Goal: Information Seeking & Learning: Learn about a topic

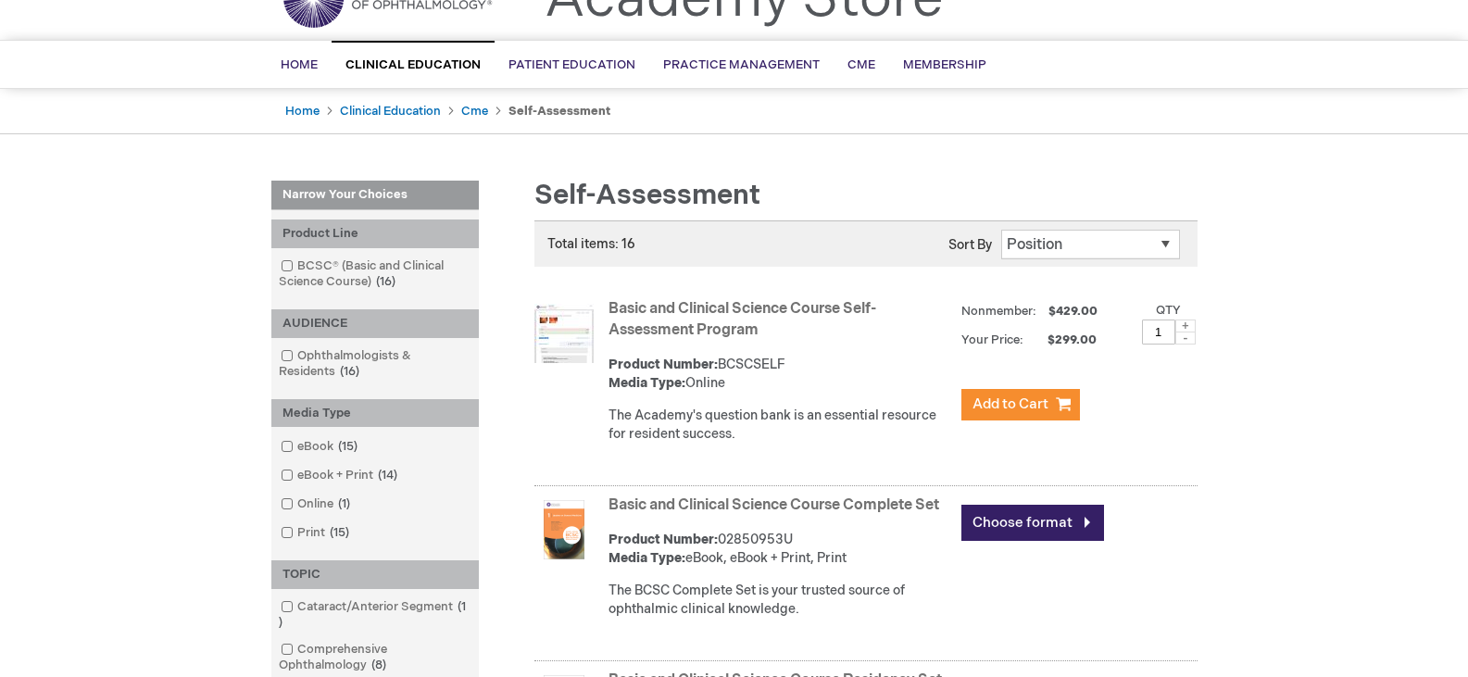
scroll to position [93, 0]
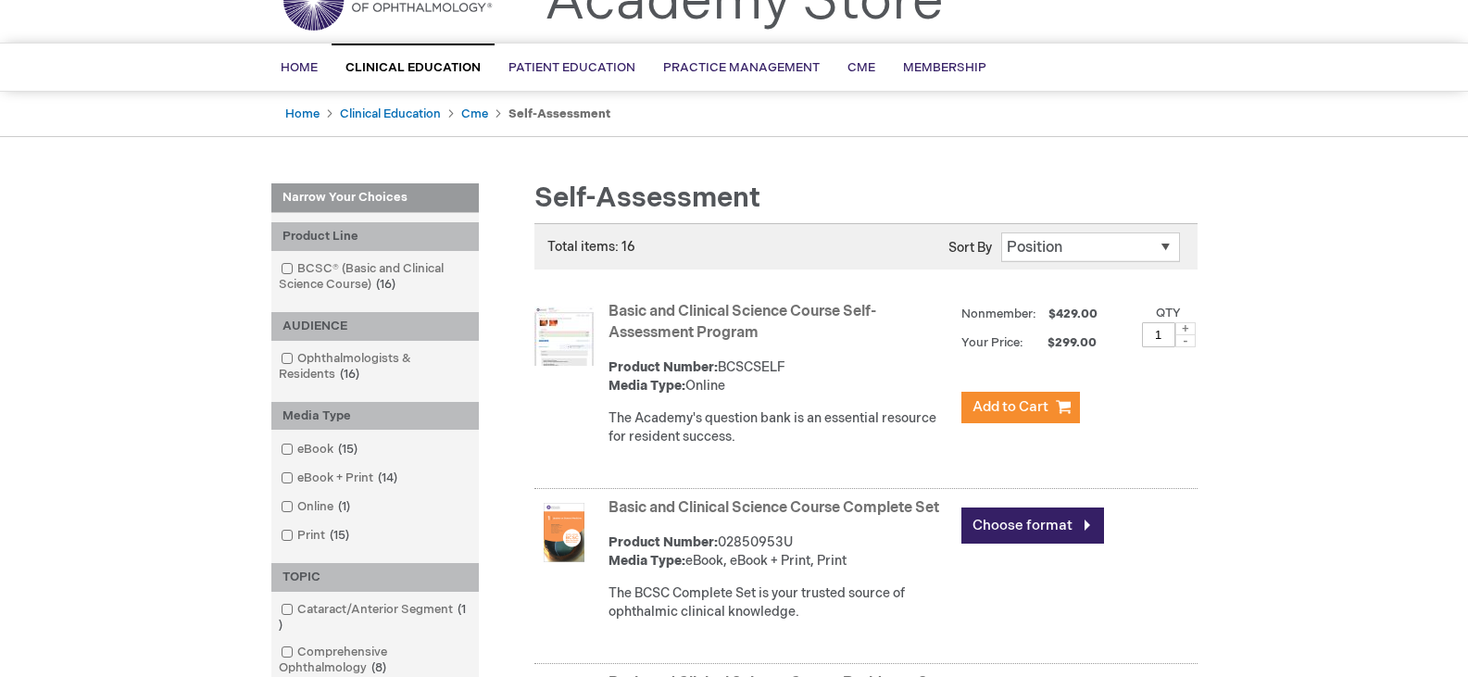
click at [696, 313] on link "Basic and Clinical Science Course Self-Assessment Program" at bounding box center [742, 322] width 268 height 39
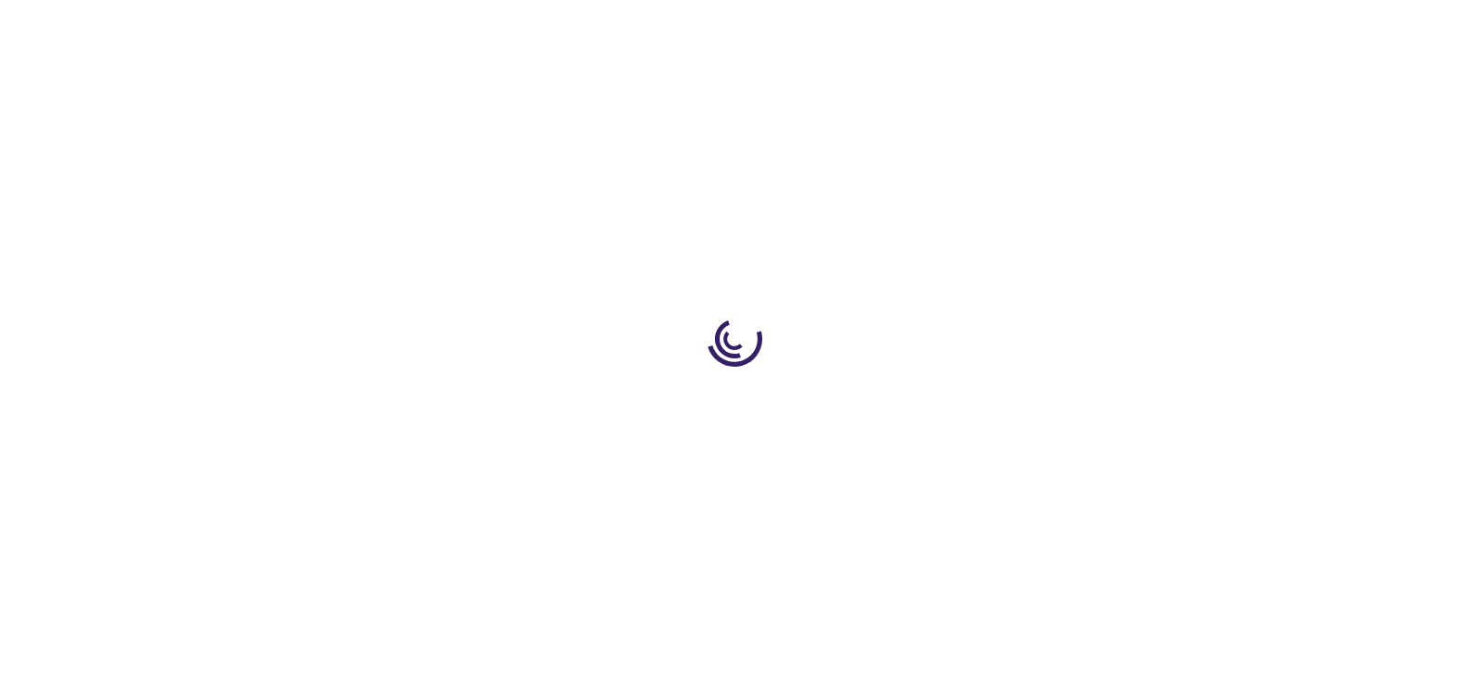
type input "1"
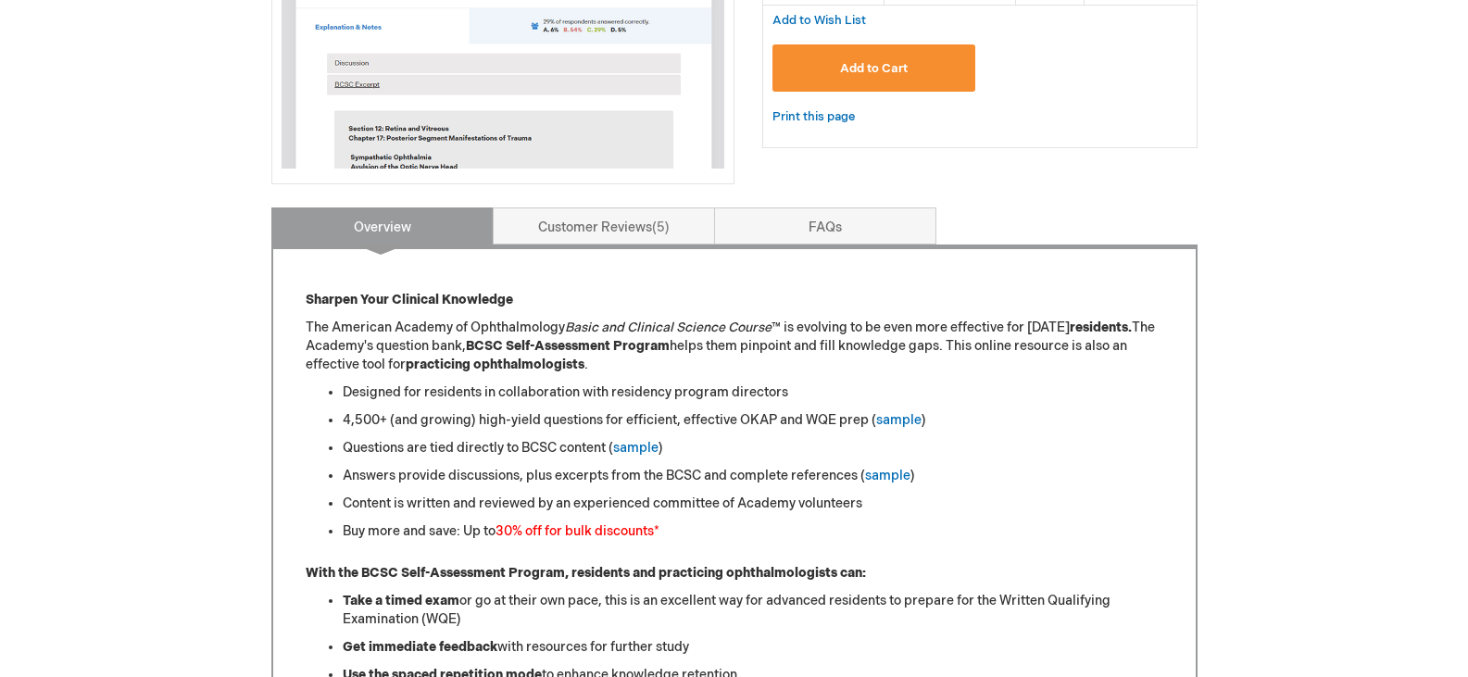
scroll to position [556, 0]
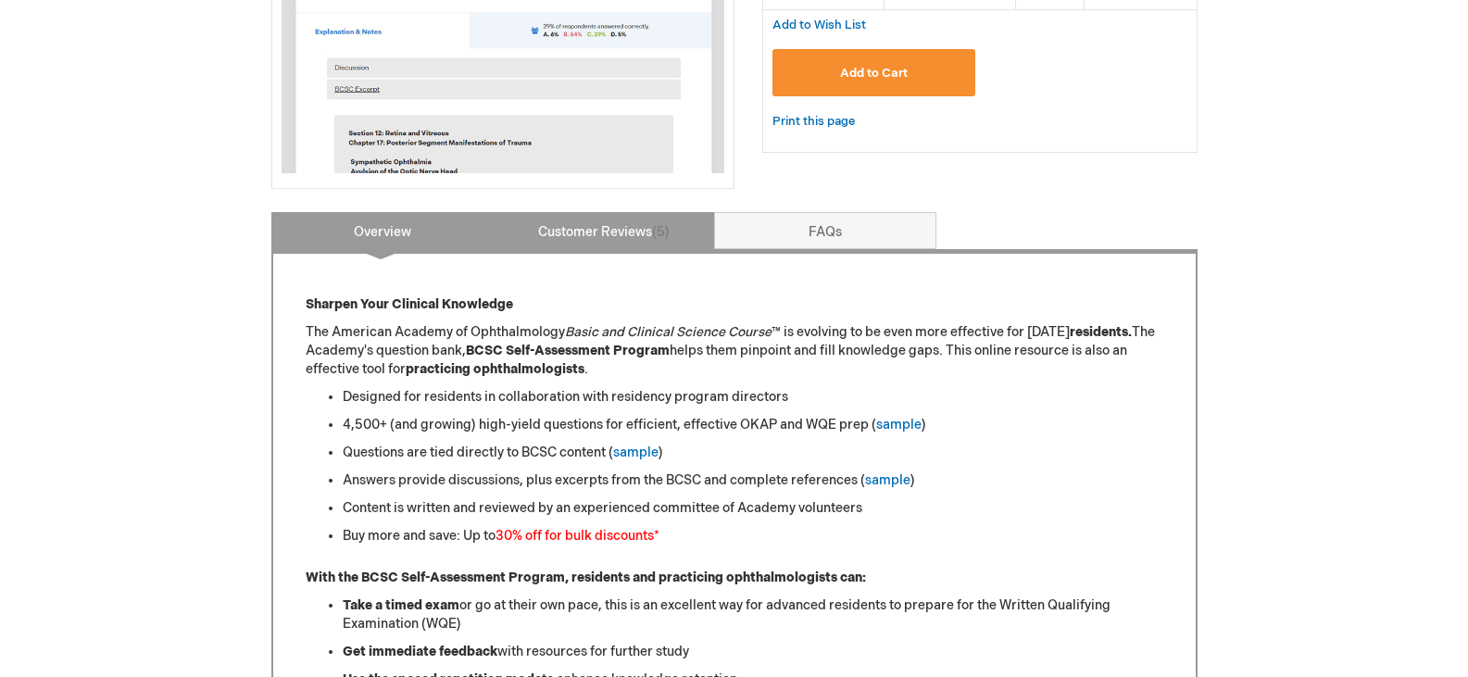
click at [595, 234] on link "Customer Reviews 5" at bounding box center [604, 230] width 222 height 37
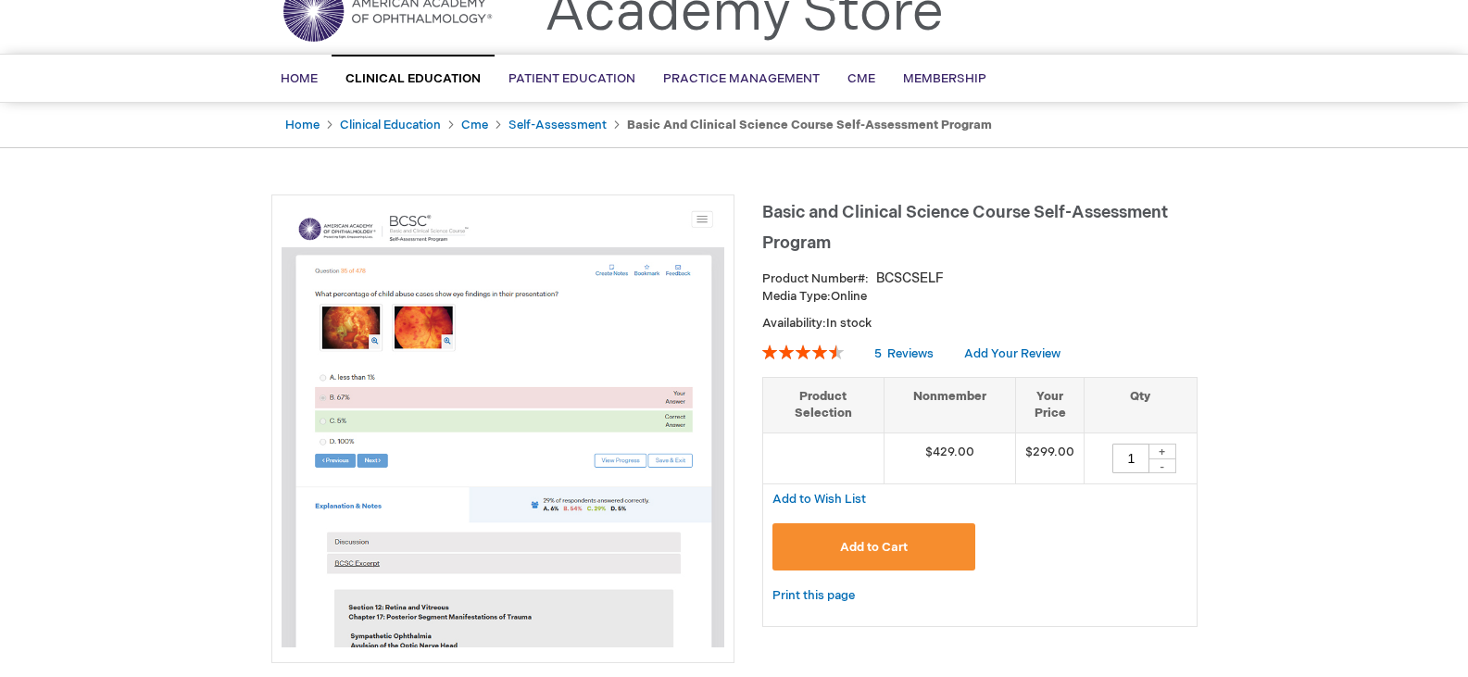
scroll to position [0, 0]
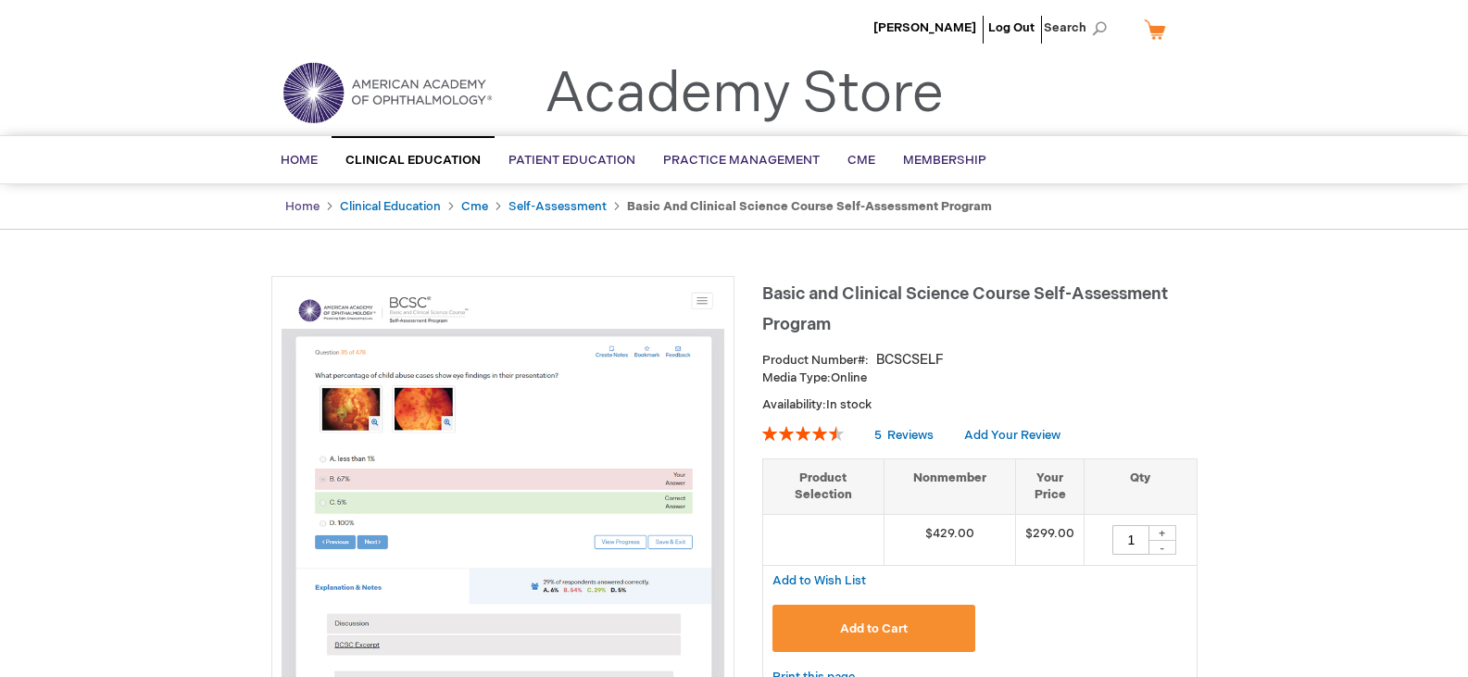
click at [290, 208] on link "Home" at bounding box center [302, 206] width 34 height 15
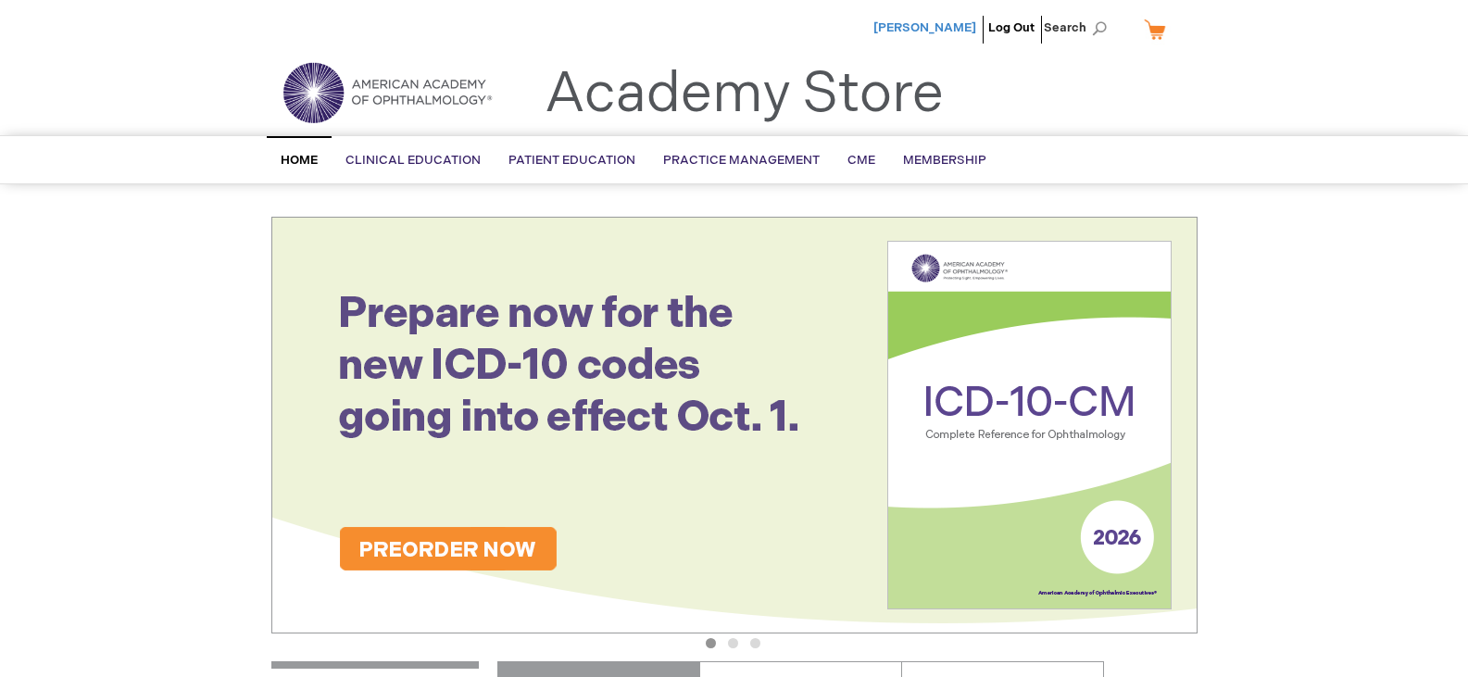
click at [928, 29] on span "[PERSON_NAME]" at bounding box center [924, 27] width 103 height 15
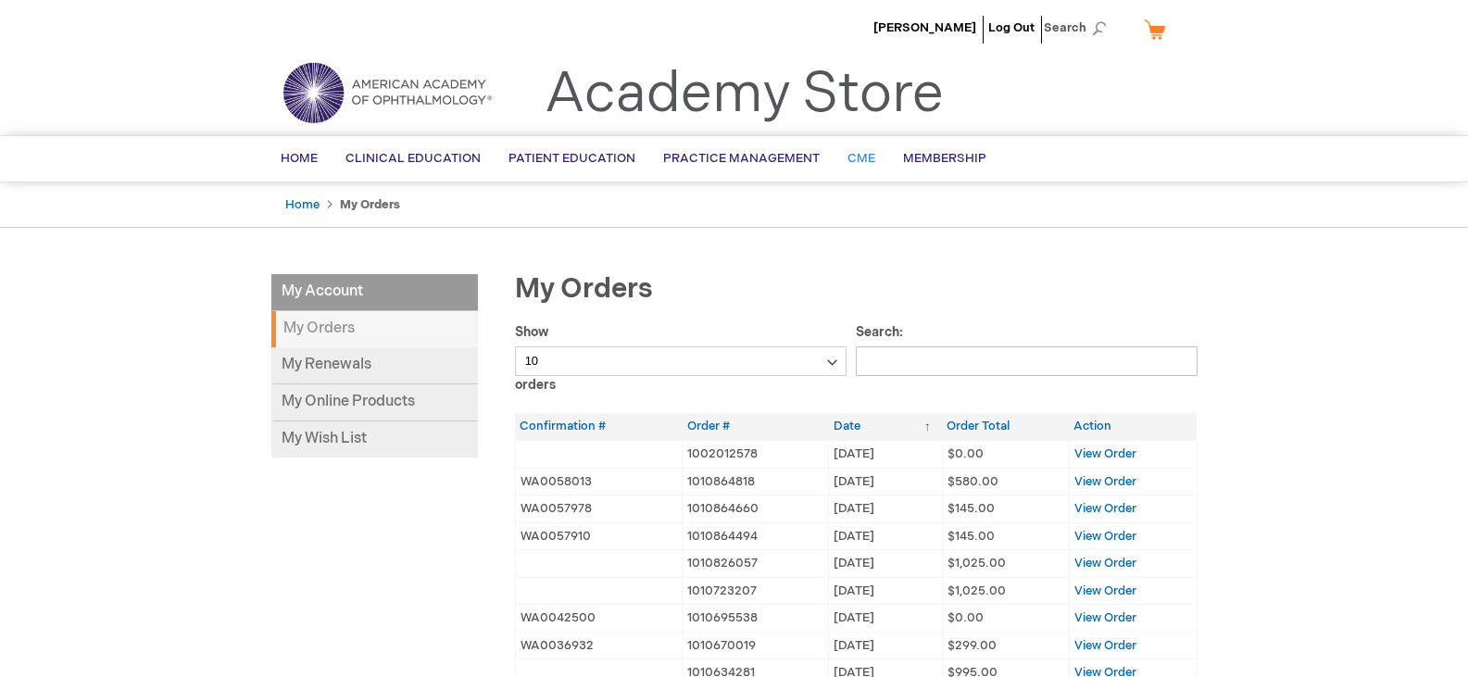
click at [847, 156] on span "CME" at bounding box center [861, 158] width 28 height 15
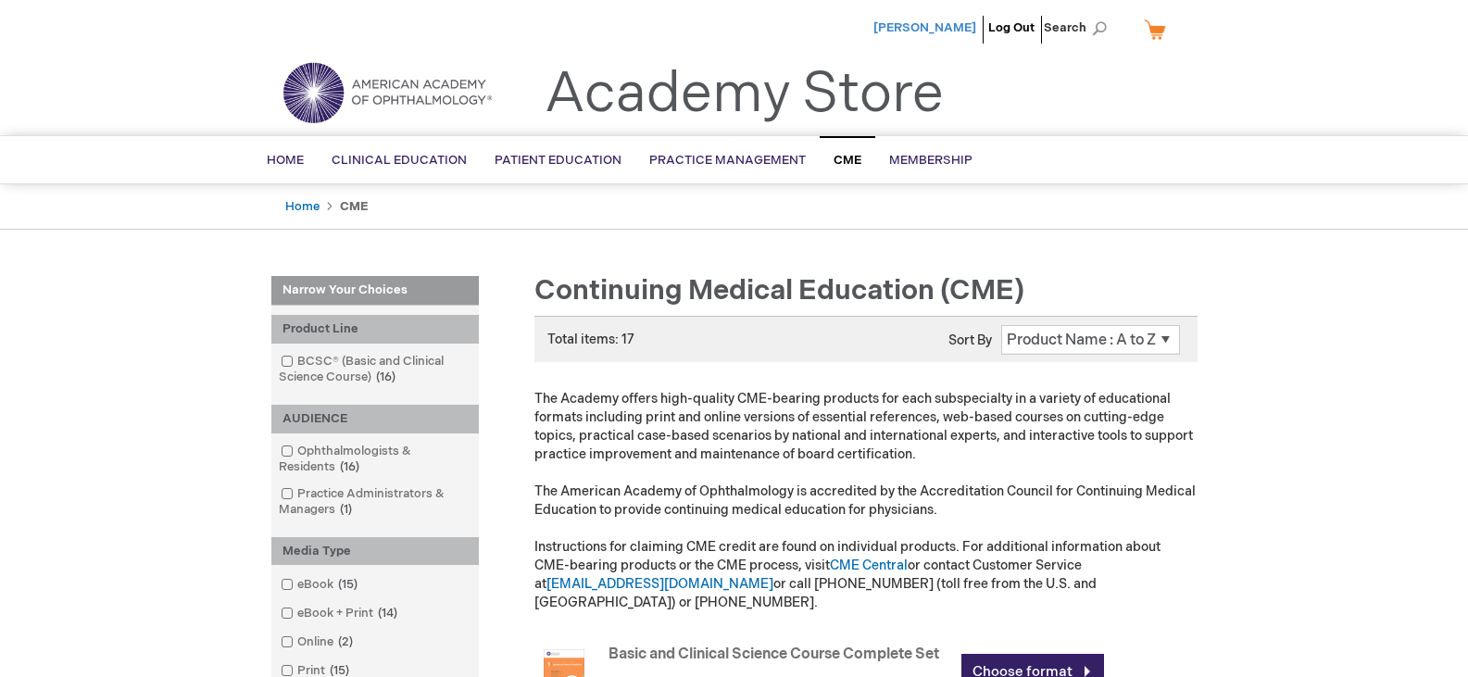
click at [945, 28] on span "[PERSON_NAME]" at bounding box center [924, 27] width 103 height 15
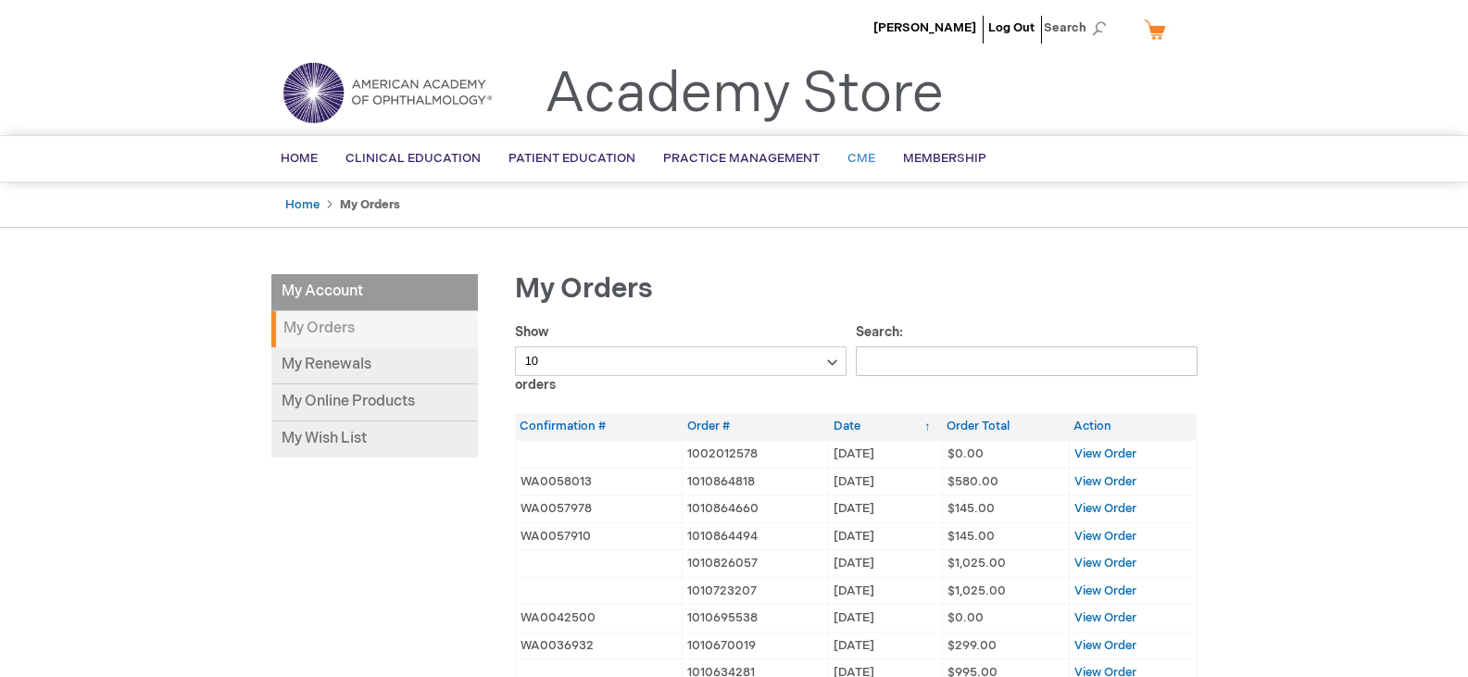
click at [856, 158] on span "CME" at bounding box center [861, 158] width 28 height 15
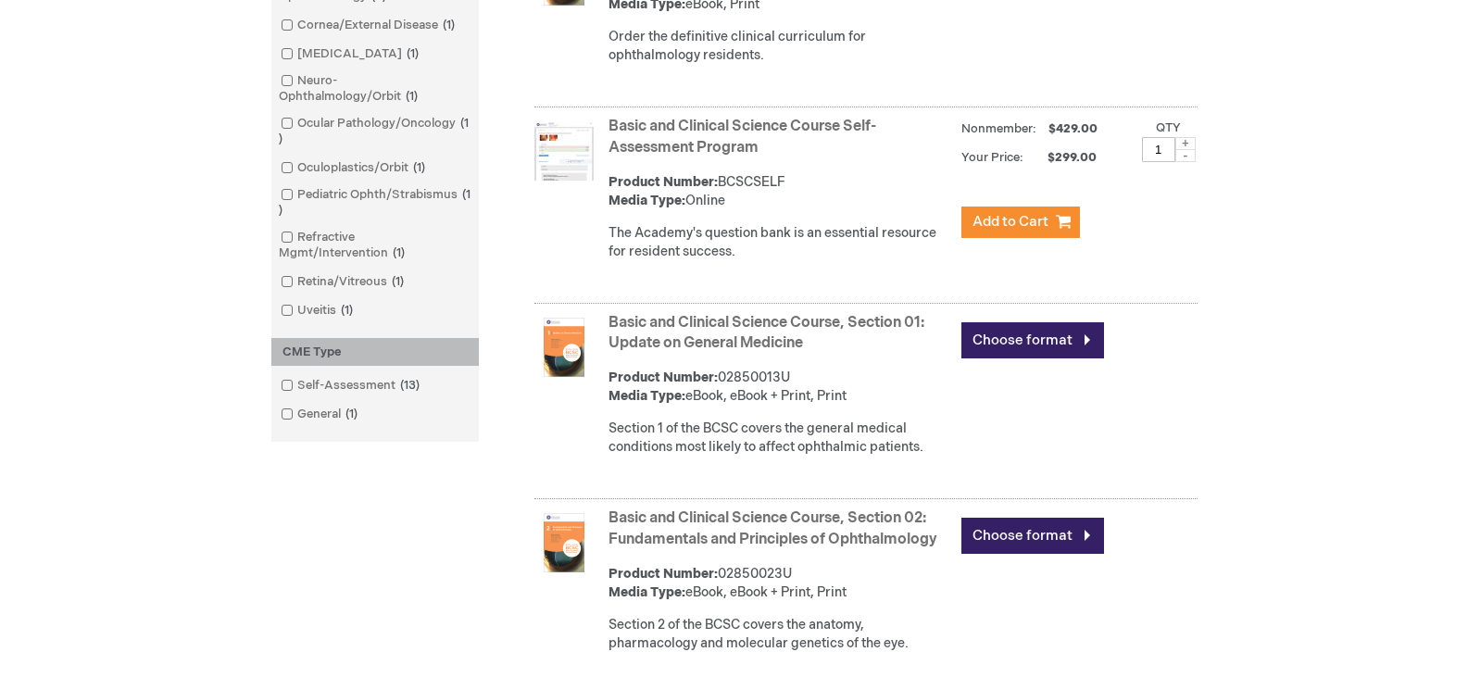
scroll to position [926, 0]
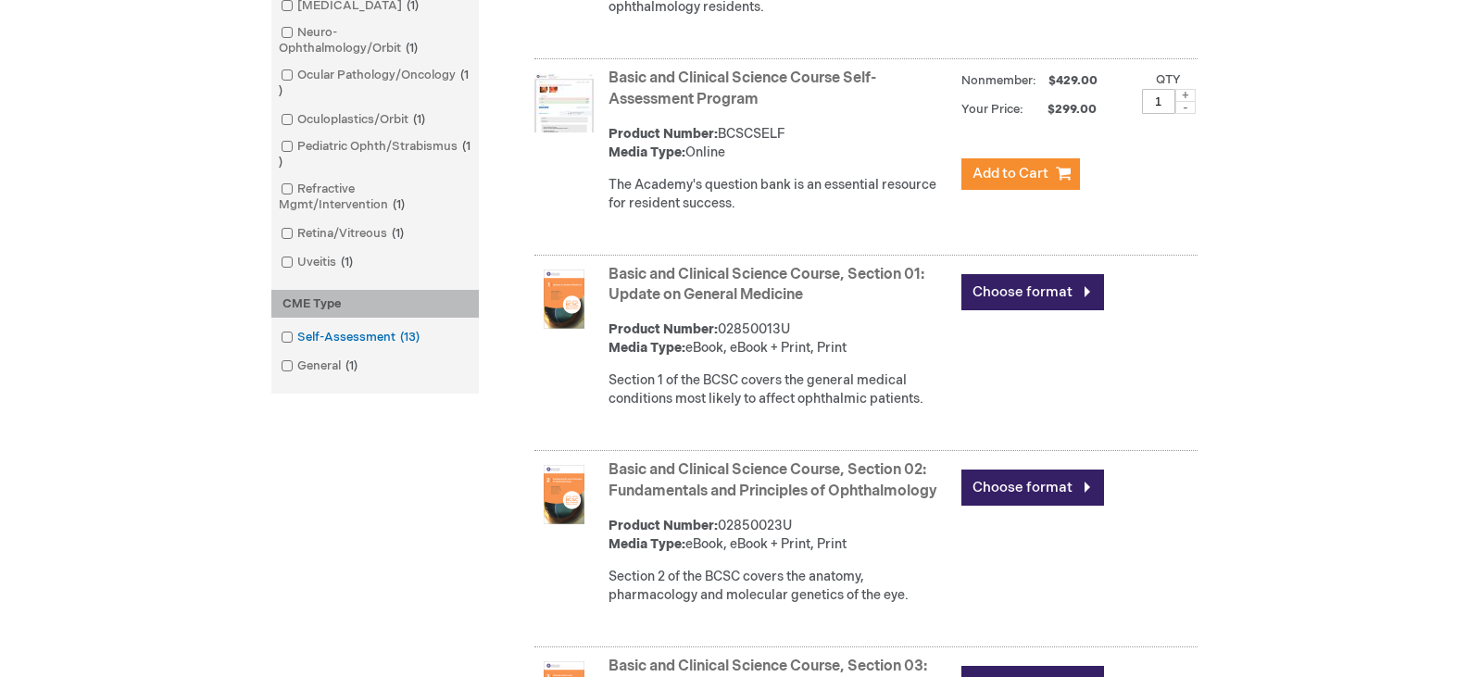
click at [297, 334] on span at bounding box center [297, 337] width 0 height 15
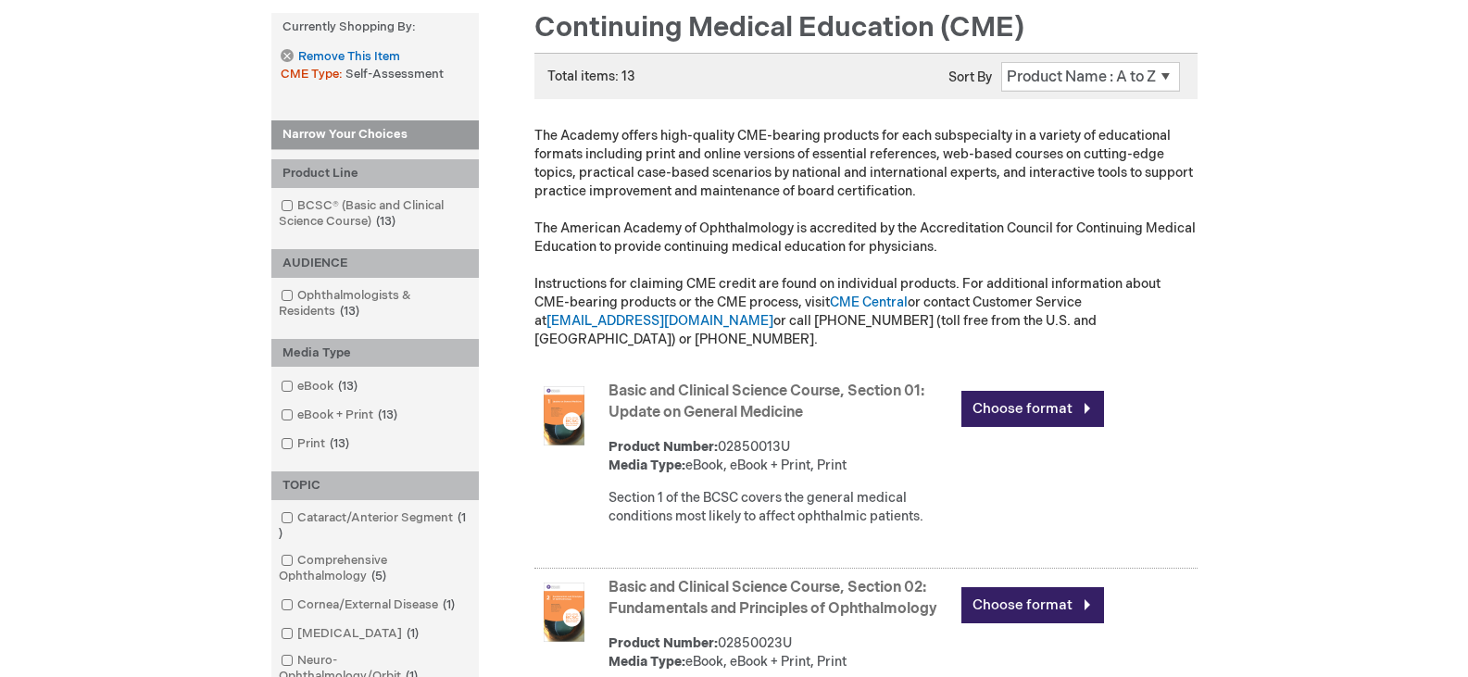
scroll to position [278, 0]
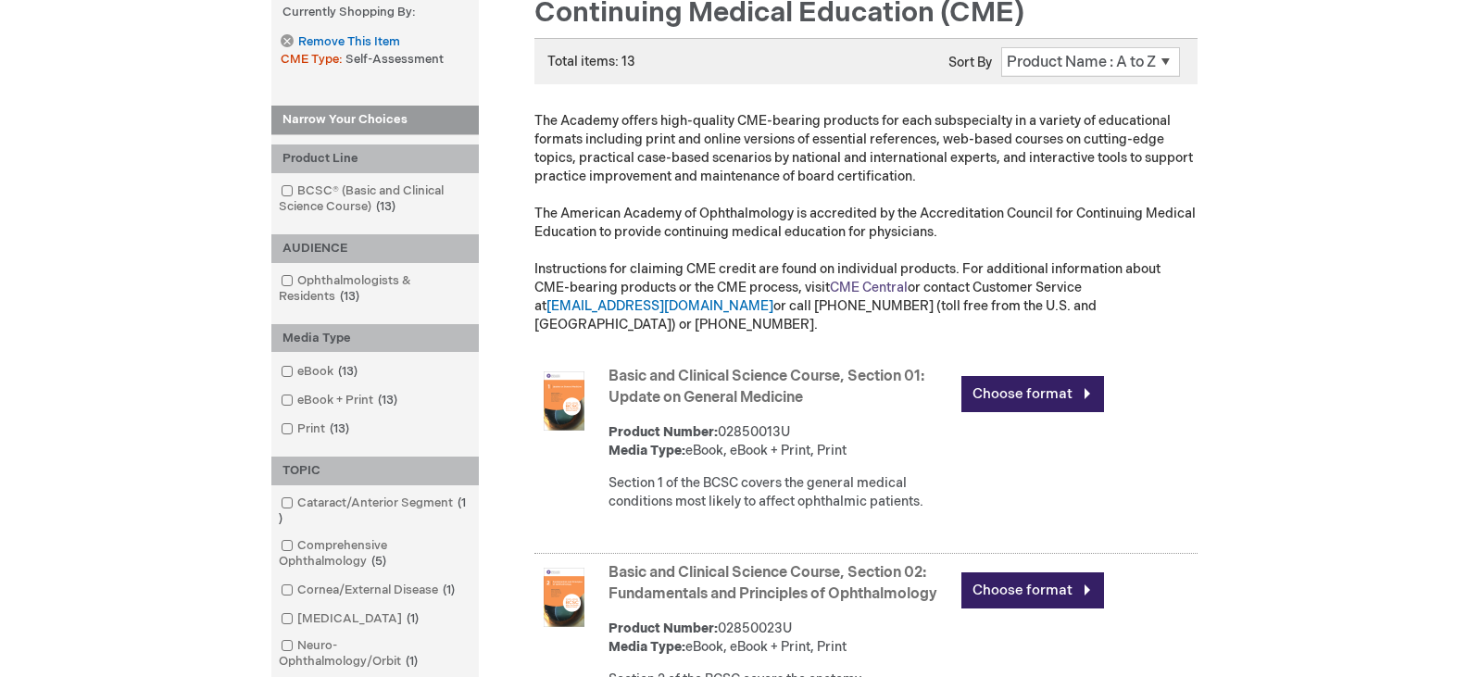
click at [830, 288] on link "CME Central" at bounding box center [869, 288] width 78 height 16
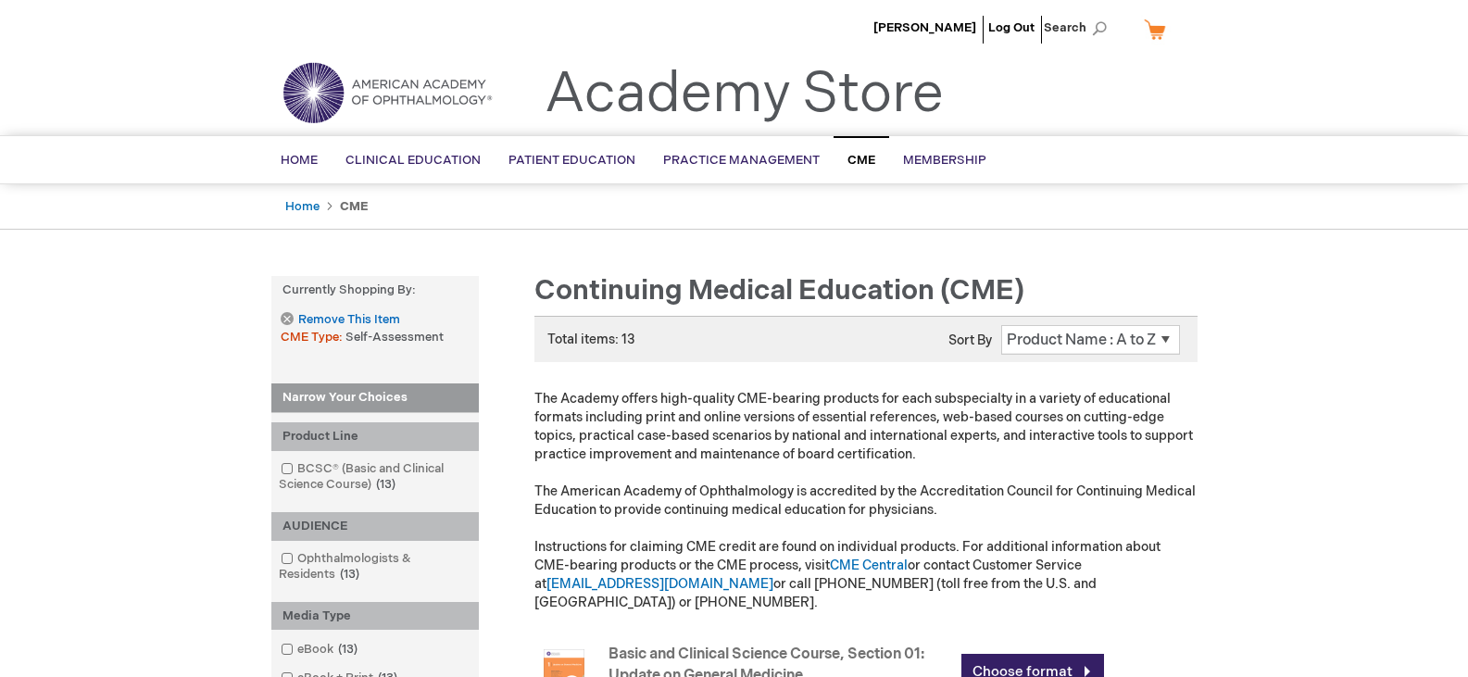
click at [847, 156] on span "CME" at bounding box center [861, 160] width 28 height 15
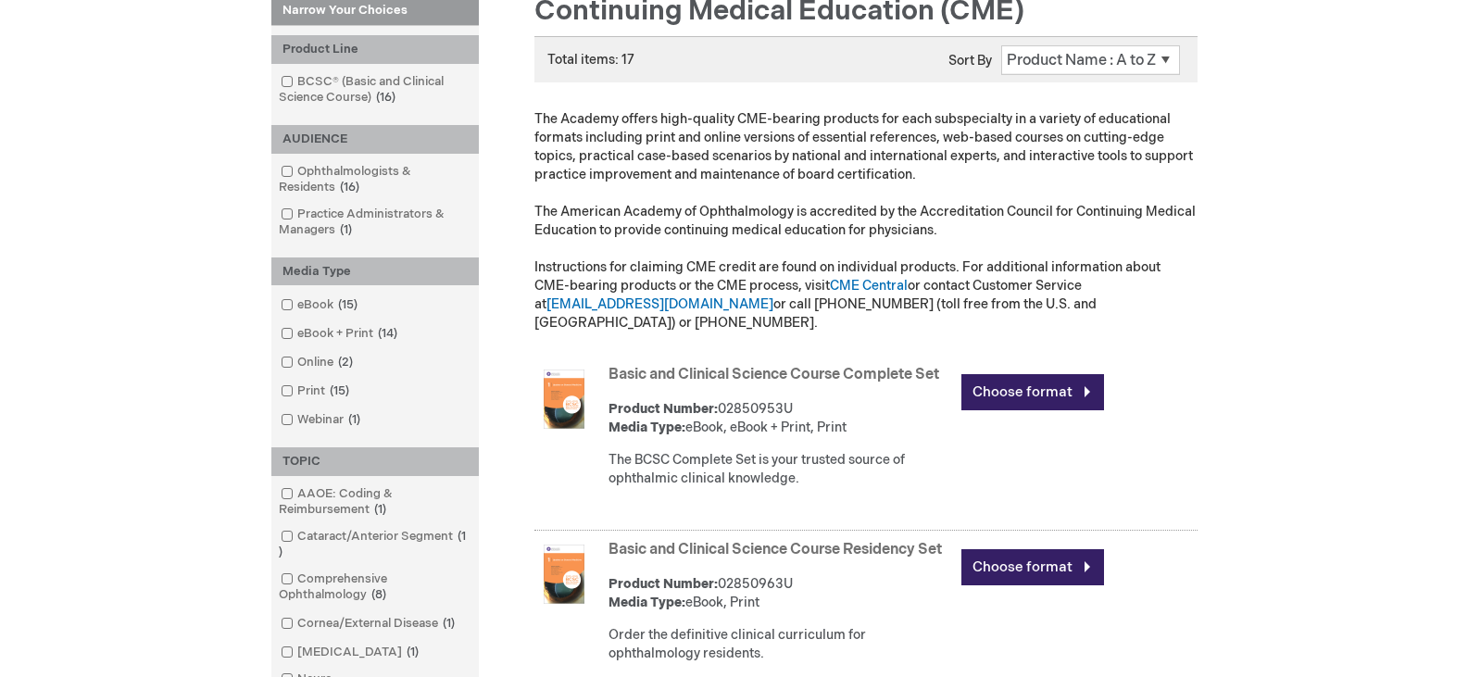
scroll to position [107, 0]
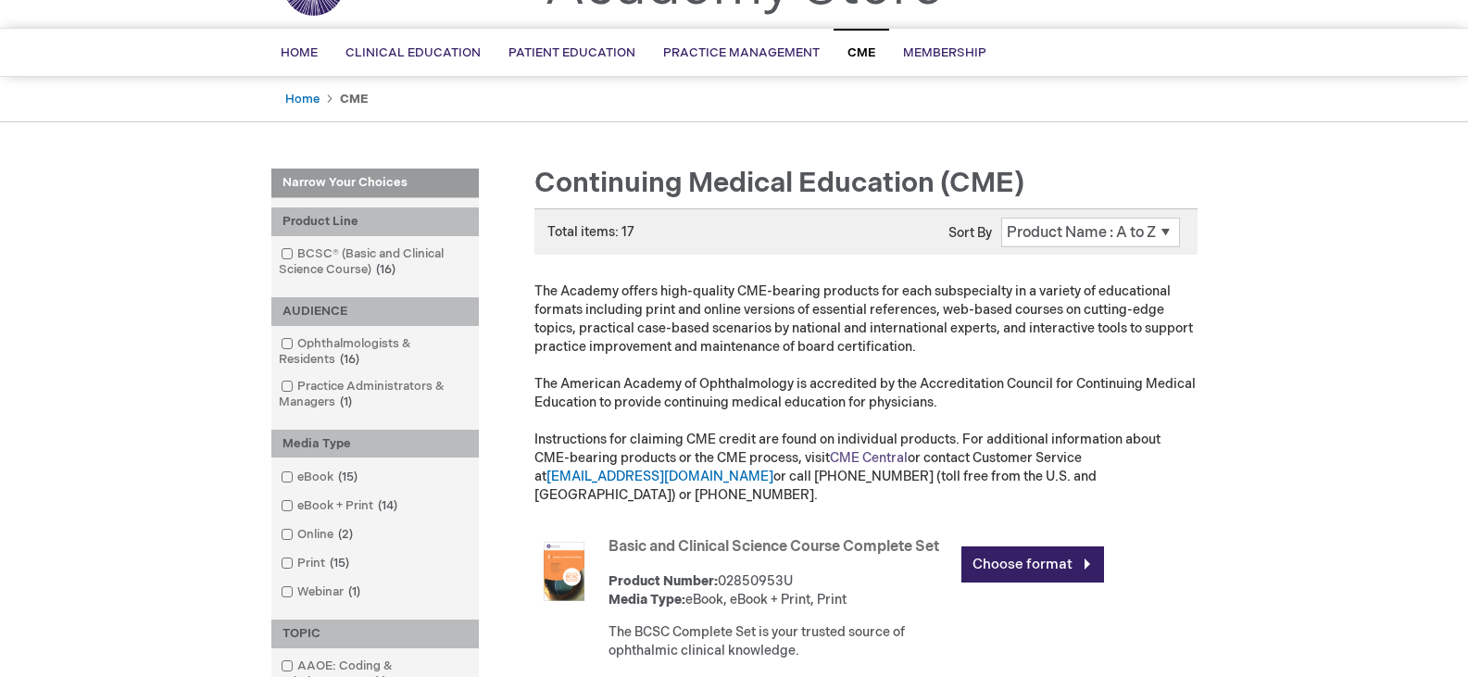
click at [837, 456] on link "CME Central" at bounding box center [869, 458] width 78 height 16
